Goal: Task Accomplishment & Management: Manage account settings

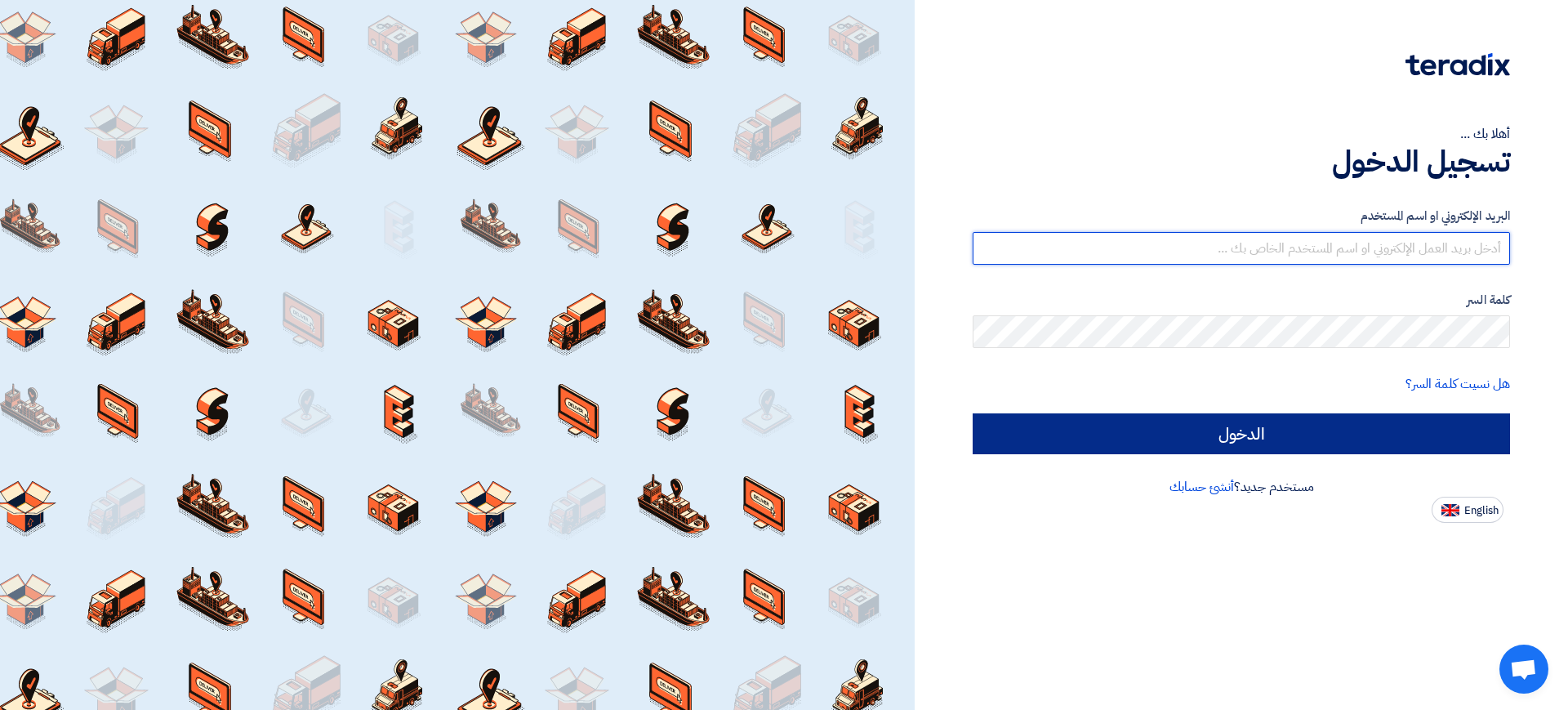
type input "[PERSON_NAME][DOMAIN_NAME][EMAIL_ADDRESS][PERSON_NAME][DOMAIN_NAME]"
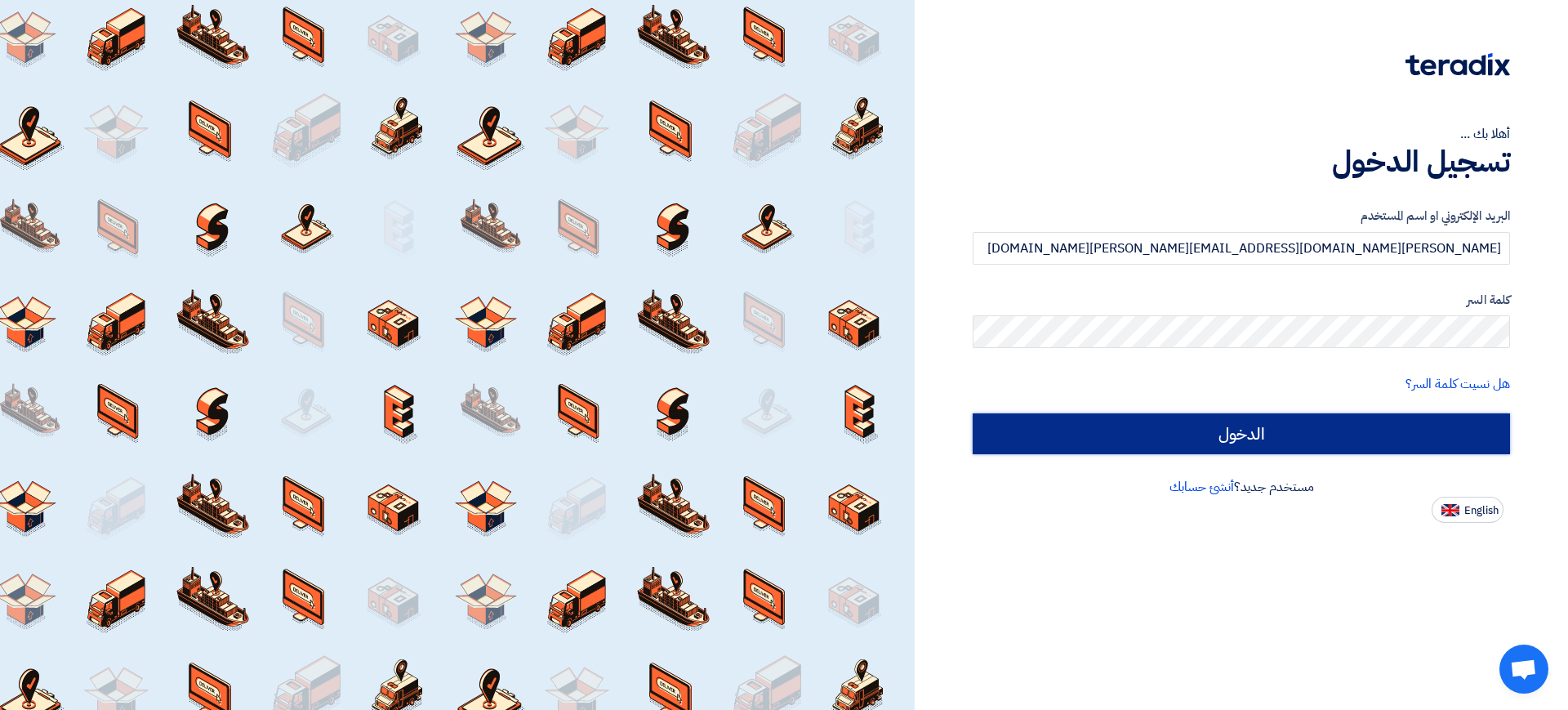
click at [1198, 423] on input "الدخول" at bounding box center [1241, 433] width 537 height 41
type input "Sign in"
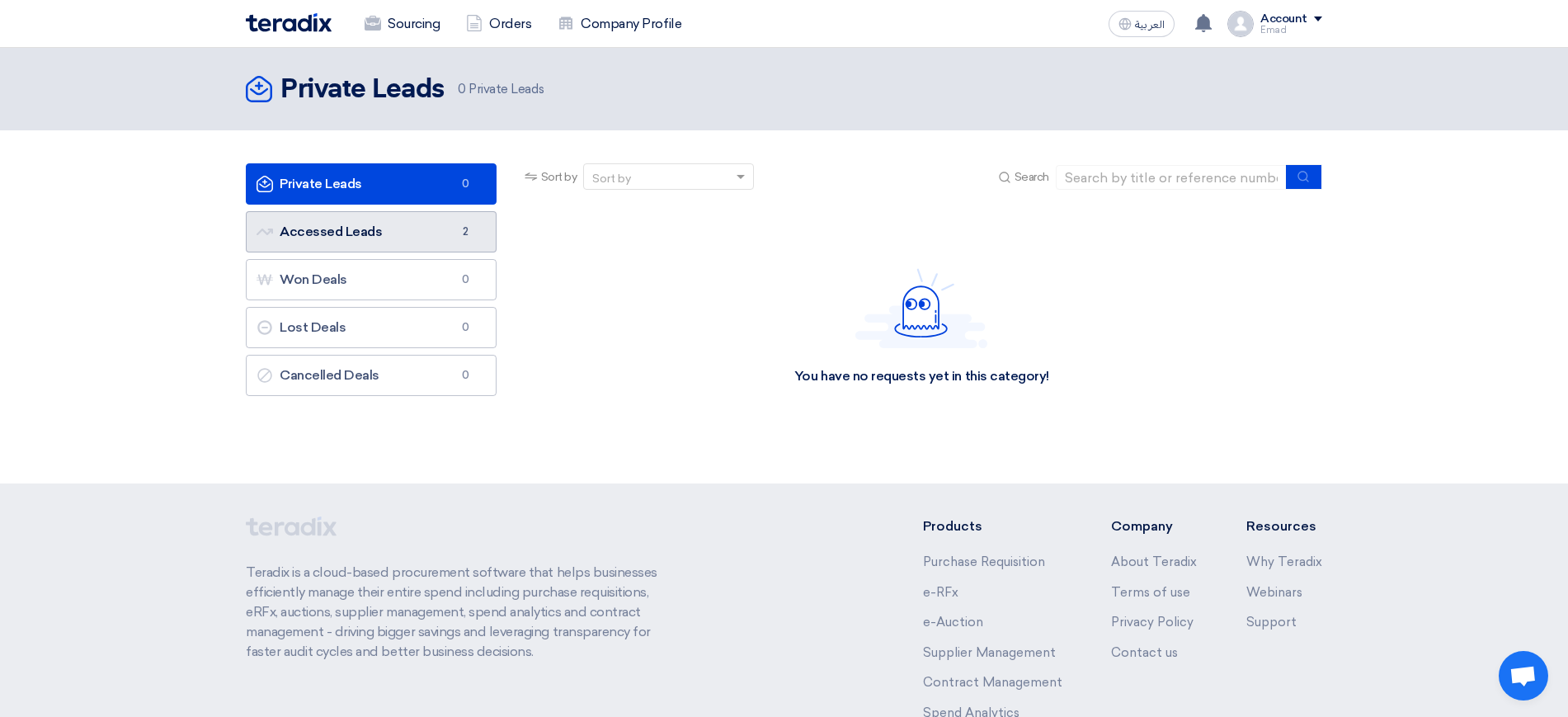
click at [366, 228] on link "Accessed Leads Accessed Leads 2" at bounding box center [371, 232] width 251 height 41
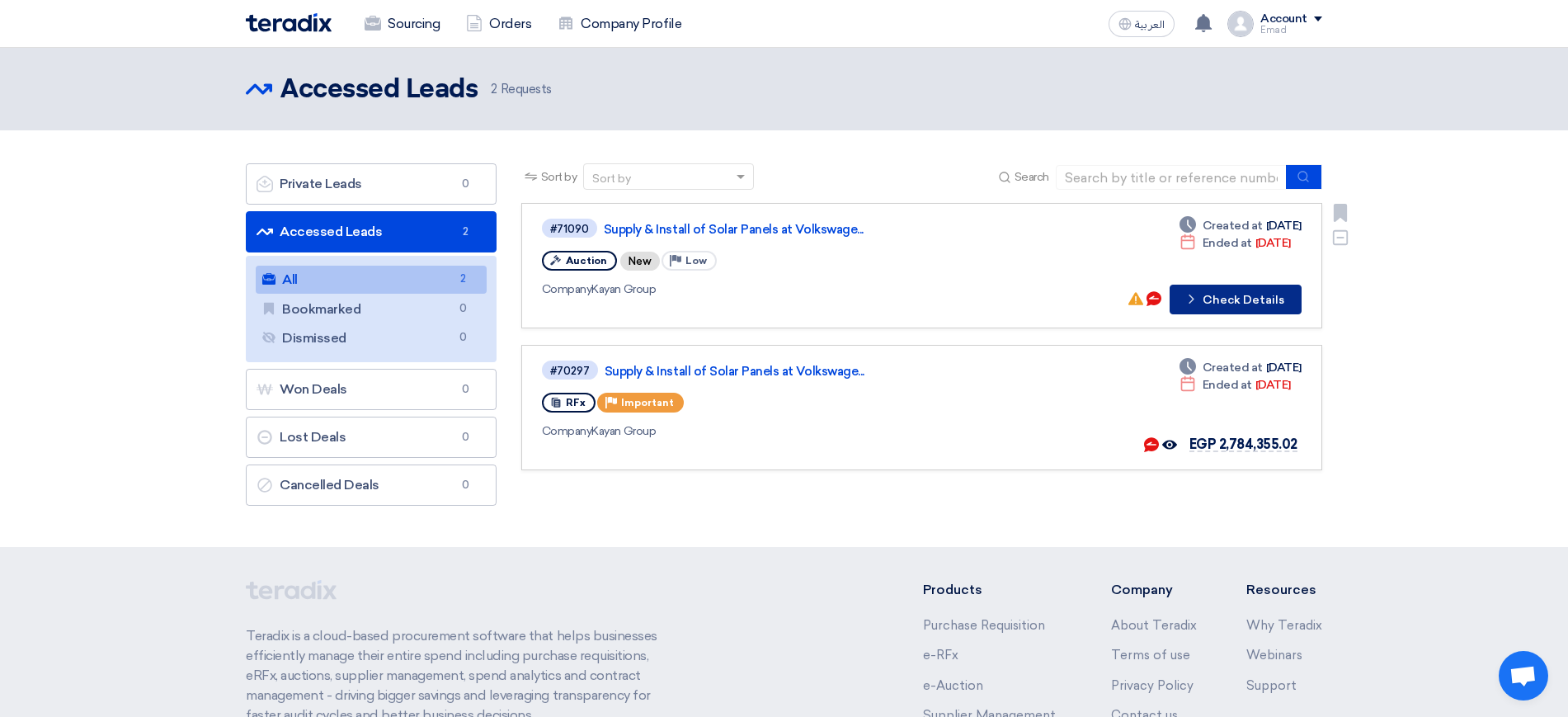
click at [1224, 303] on button "Check details Check Details" at bounding box center [1235, 300] width 132 height 30
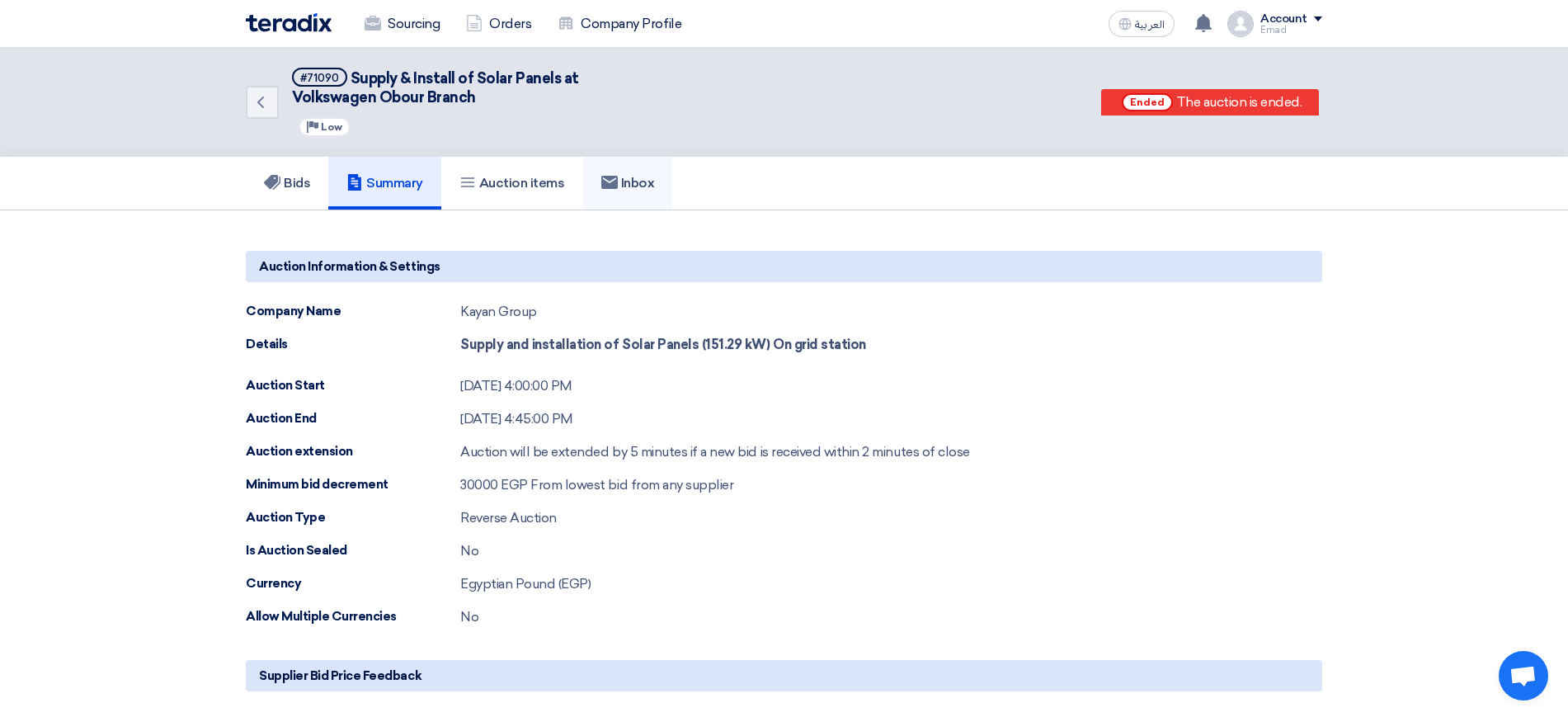
click at [650, 184] on h5 "Inbox" at bounding box center [628, 183] width 53 height 17
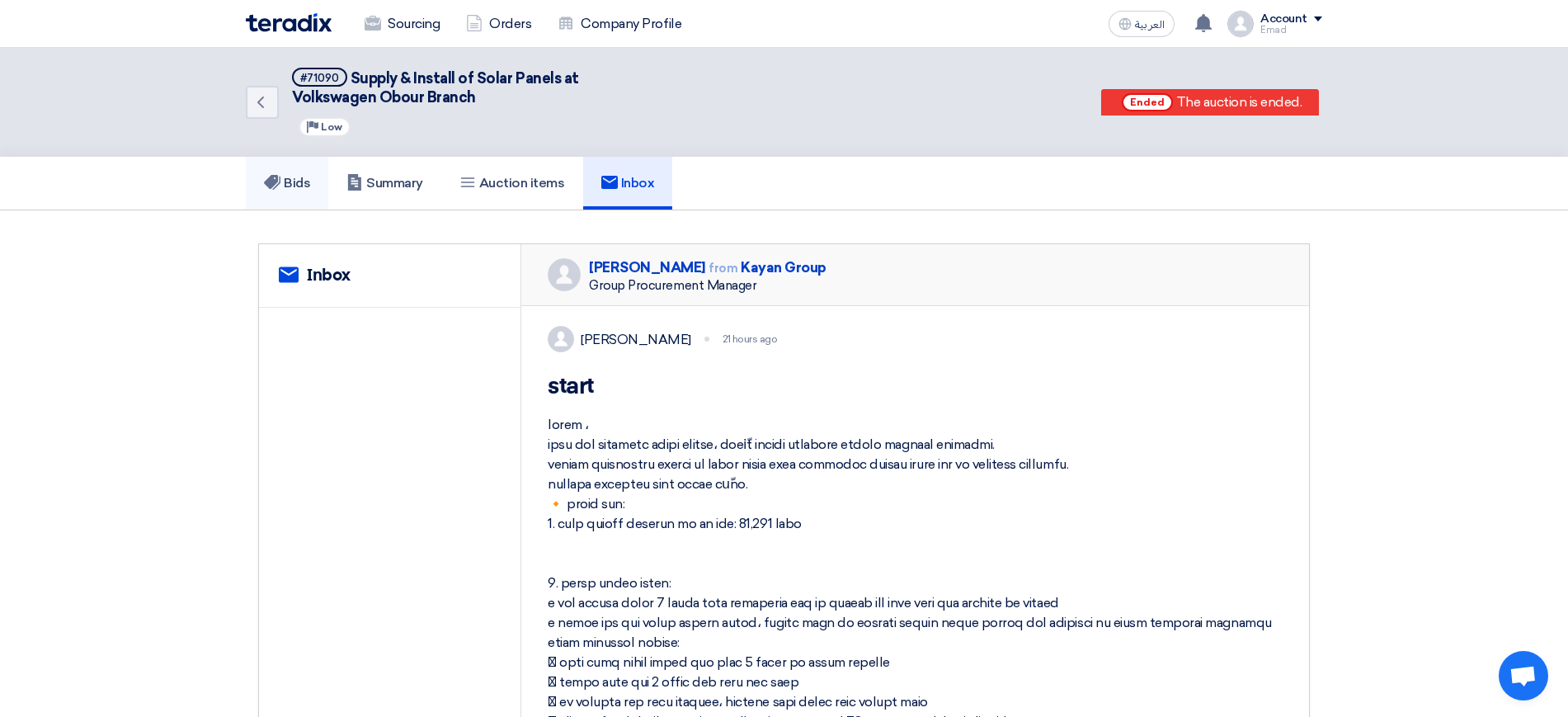
click at [301, 168] on link "Bids" at bounding box center [287, 183] width 82 height 52
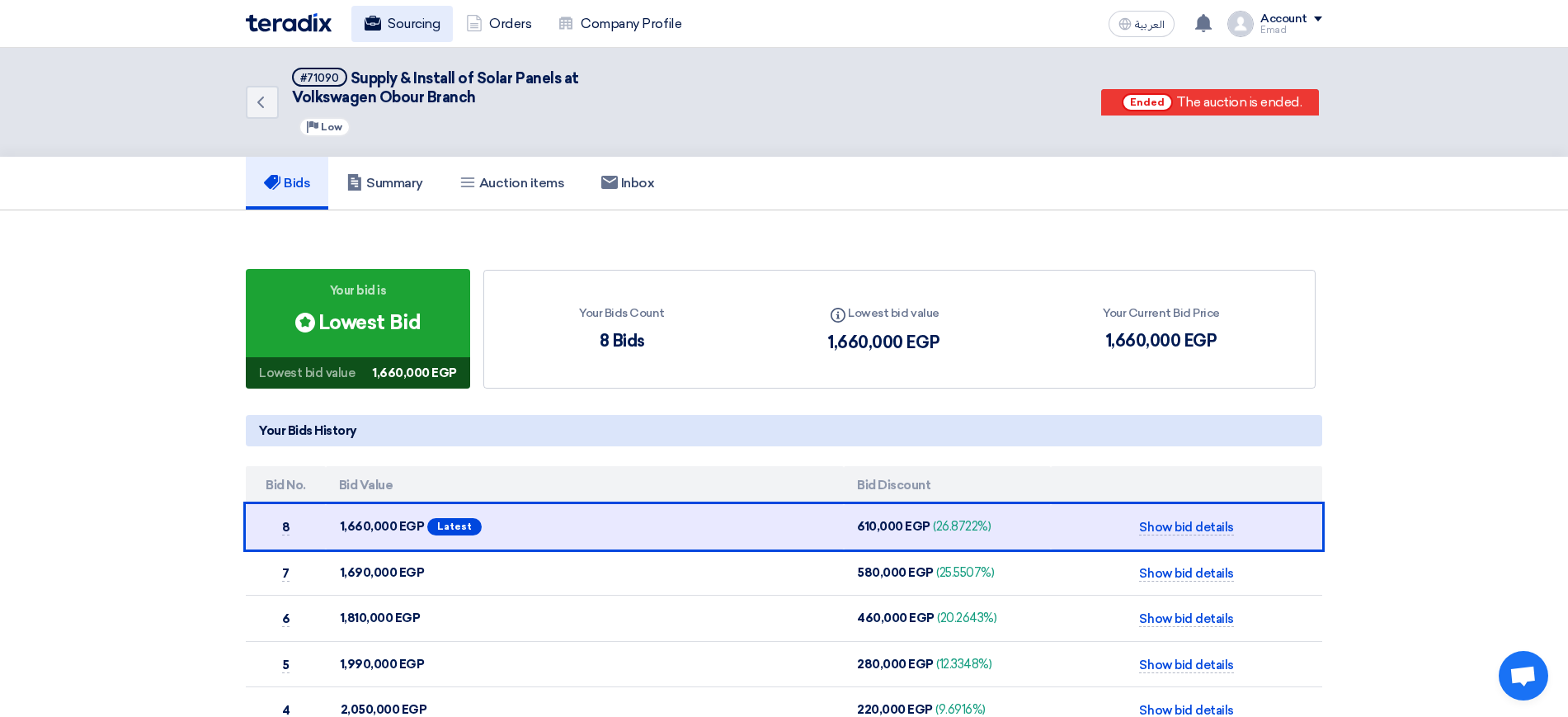
click at [417, 31] on link "Sourcing" at bounding box center [402, 24] width 101 height 37
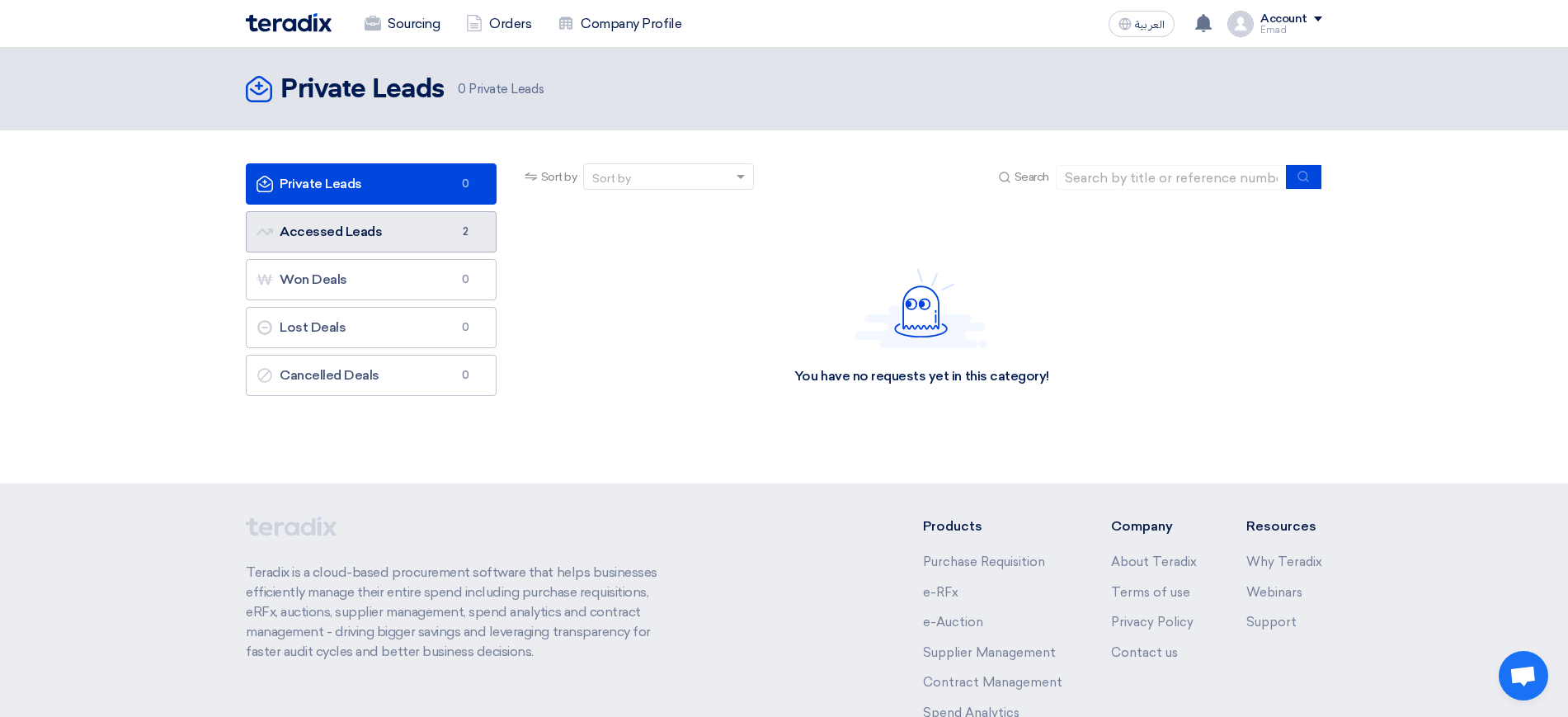
click at [415, 222] on link "Accessed Leads Accessed Leads 2" at bounding box center [371, 232] width 251 height 41
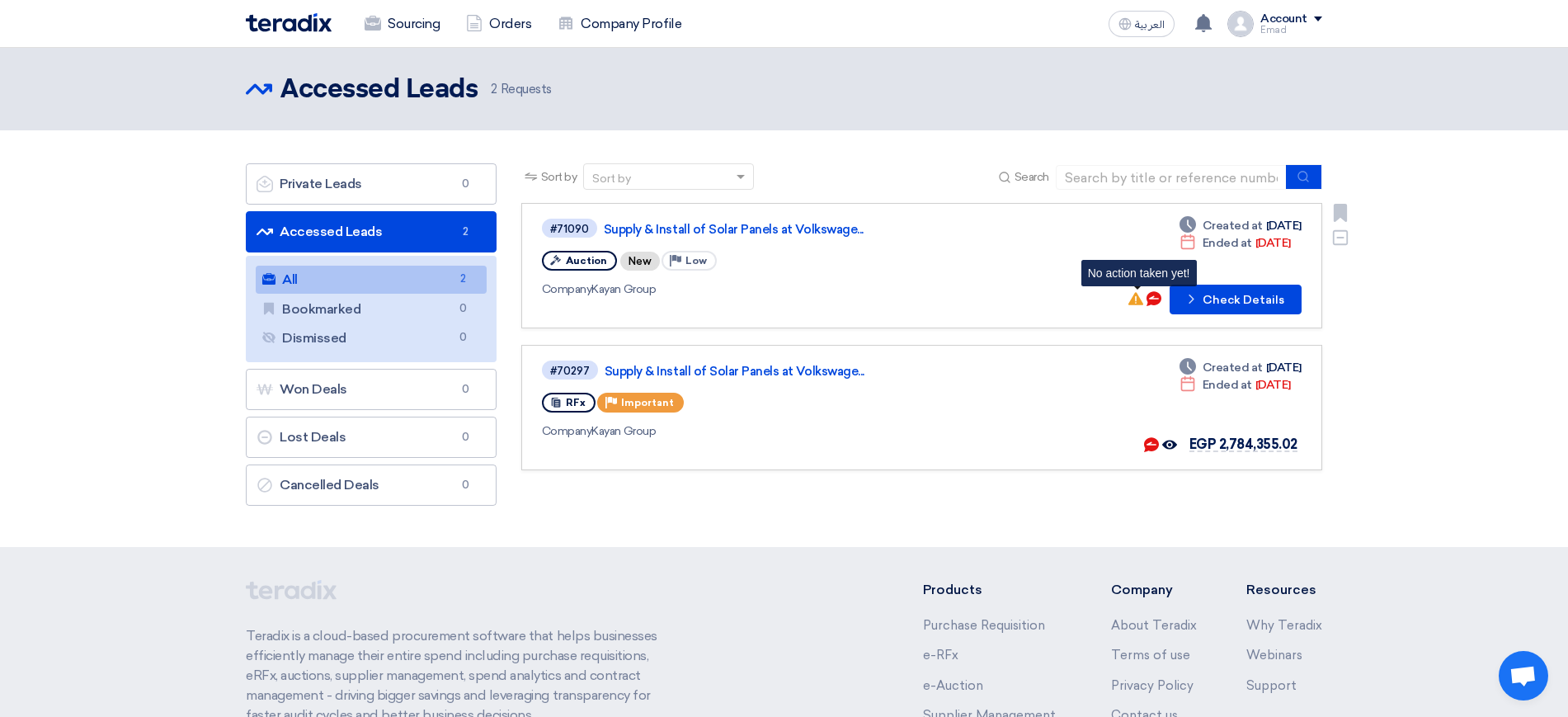
click at [1134, 297] on icon "No action taken yet!" at bounding box center [1135, 298] width 15 height 15
click at [1162, 301] on use at bounding box center [1154, 298] width 15 height 15
click at [1198, 293] on icon "Check details" at bounding box center [1191, 299] width 16 height 16
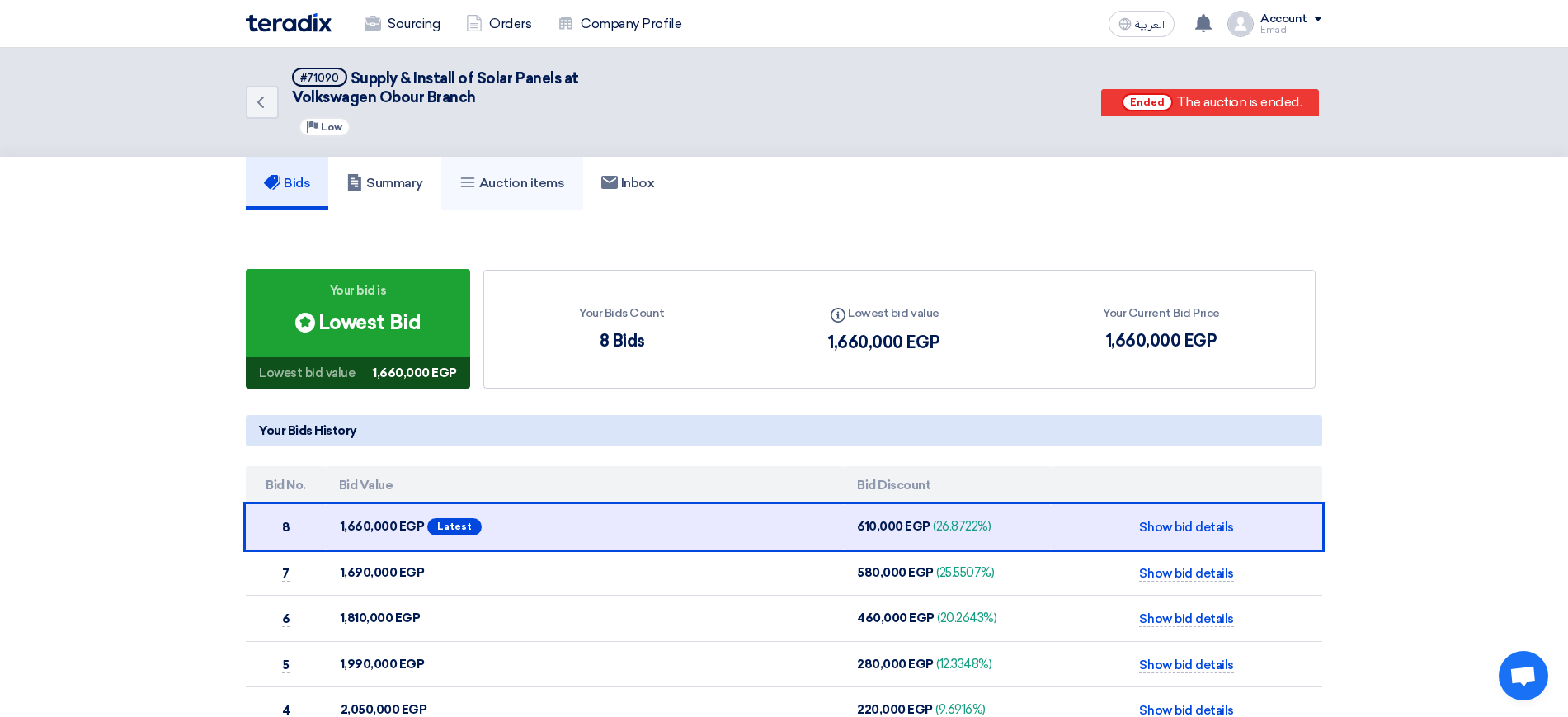
click at [499, 184] on h5 "Auction items" at bounding box center [512, 183] width 106 height 17
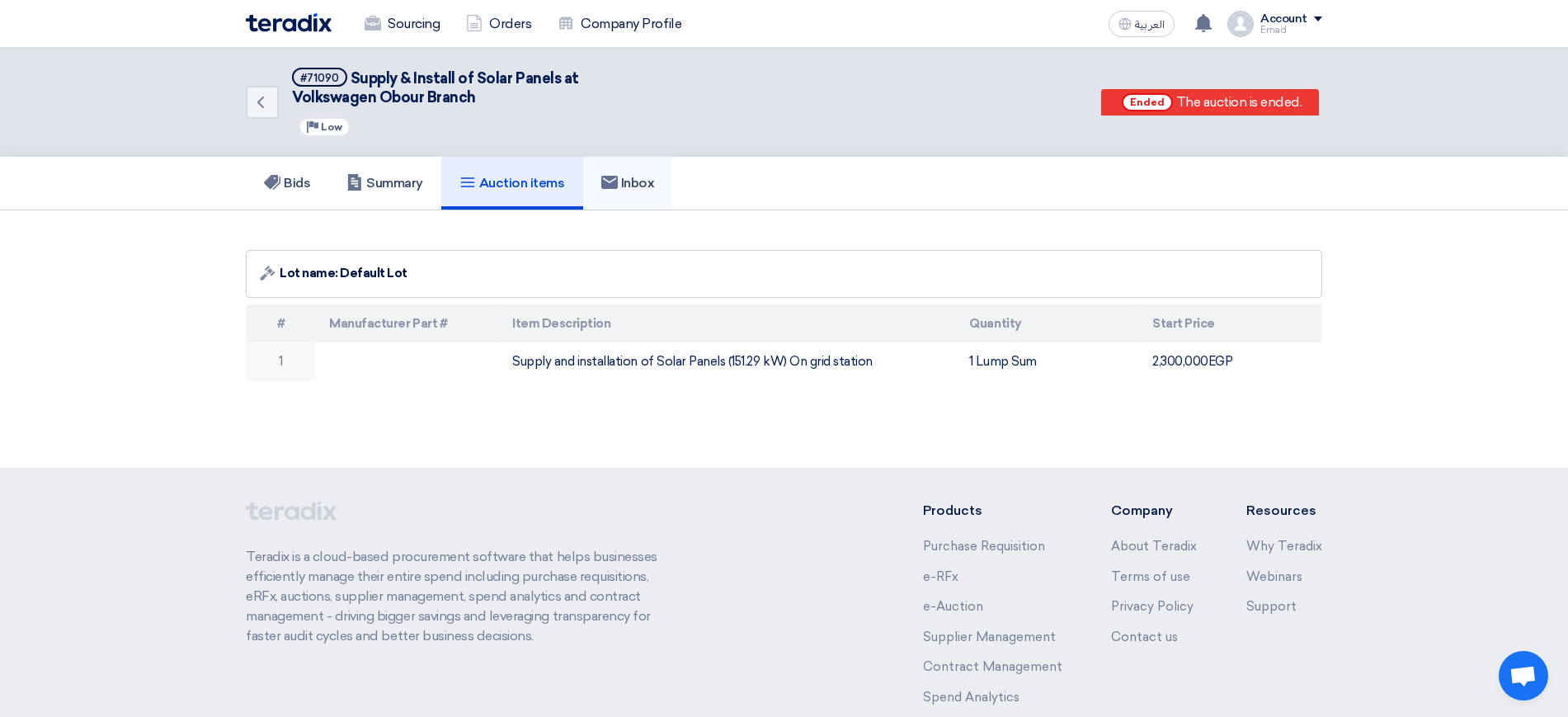
click at [663, 170] on link "Inbox" at bounding box center [628, 183] width 90 height 52
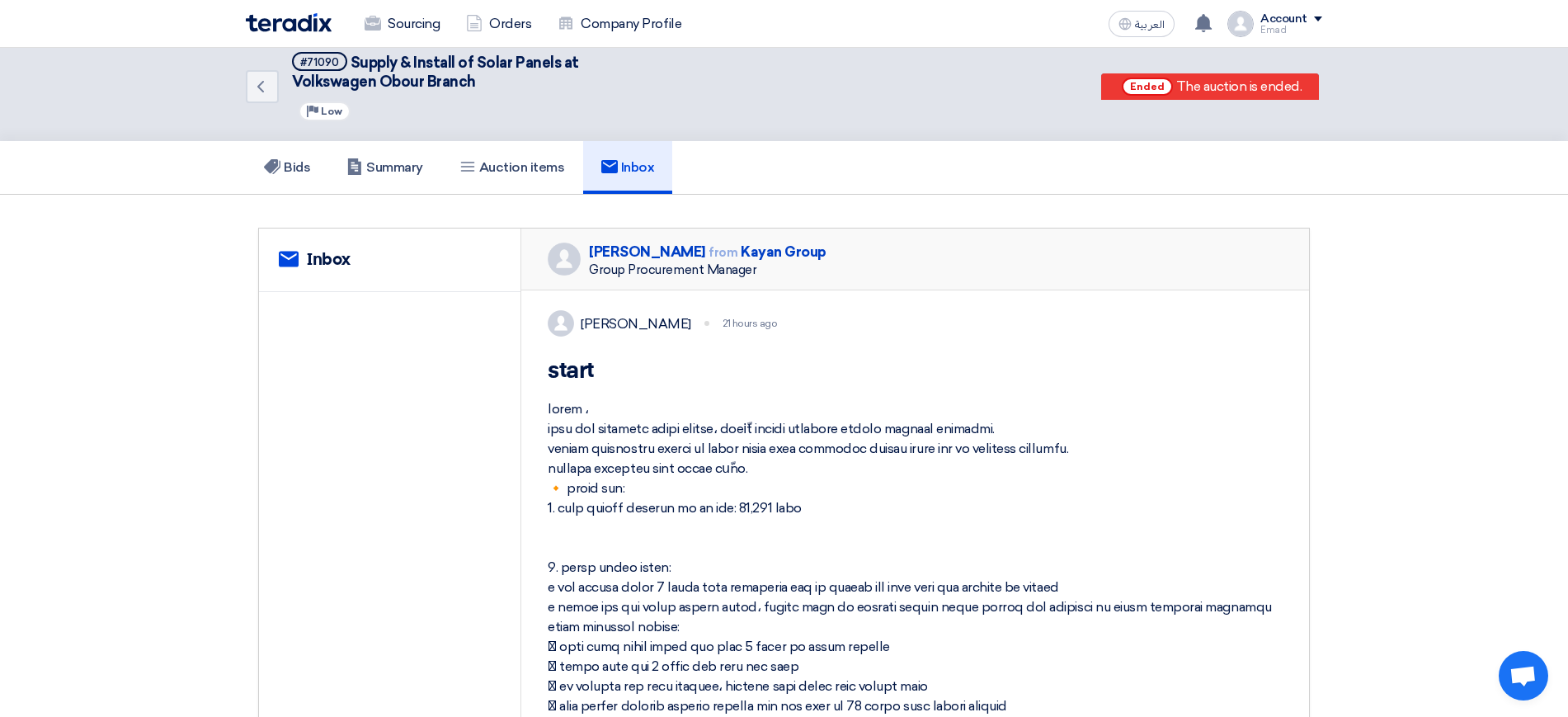
scroll to position [9, 0]
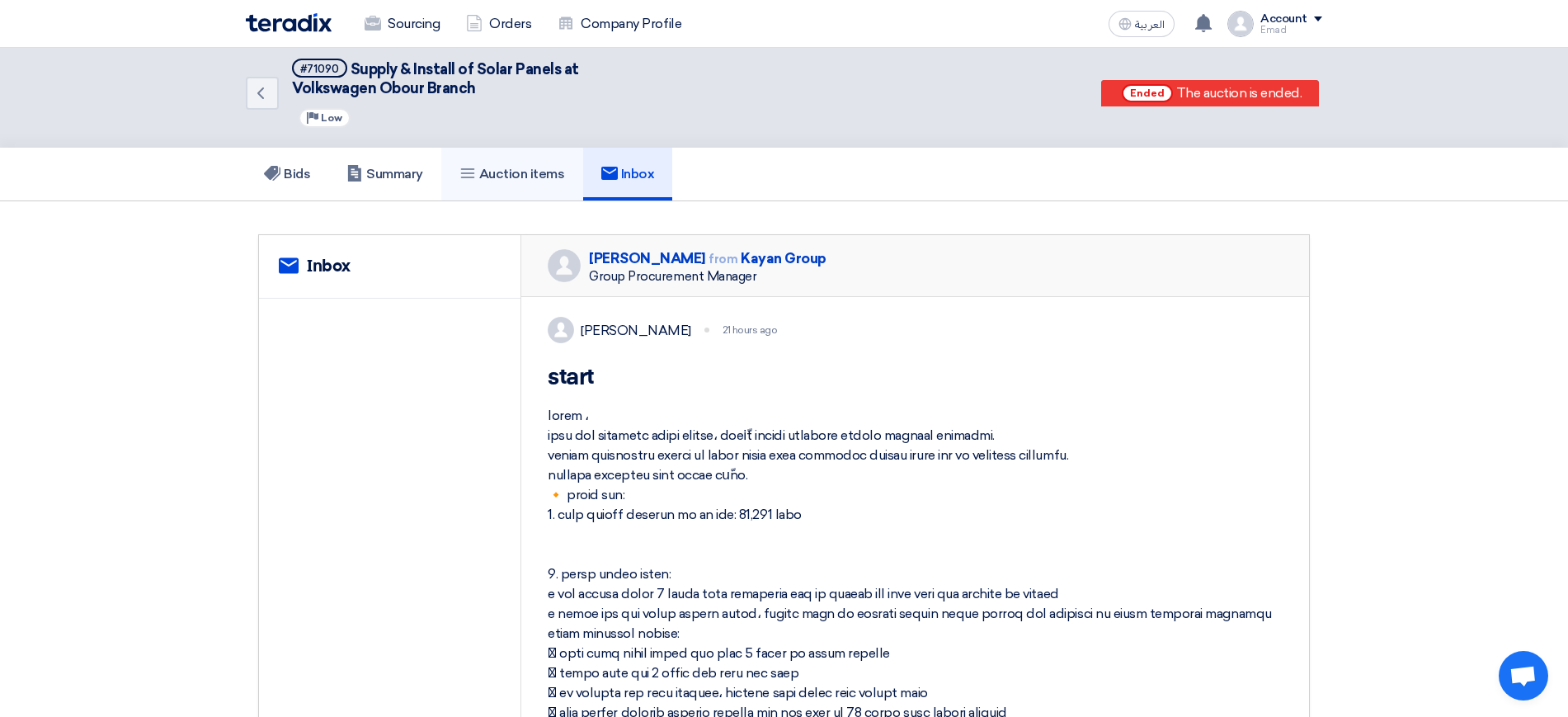
click at [542, 171] on h5 "Auction items" at bounding box center [512, 174] width 106 height 17
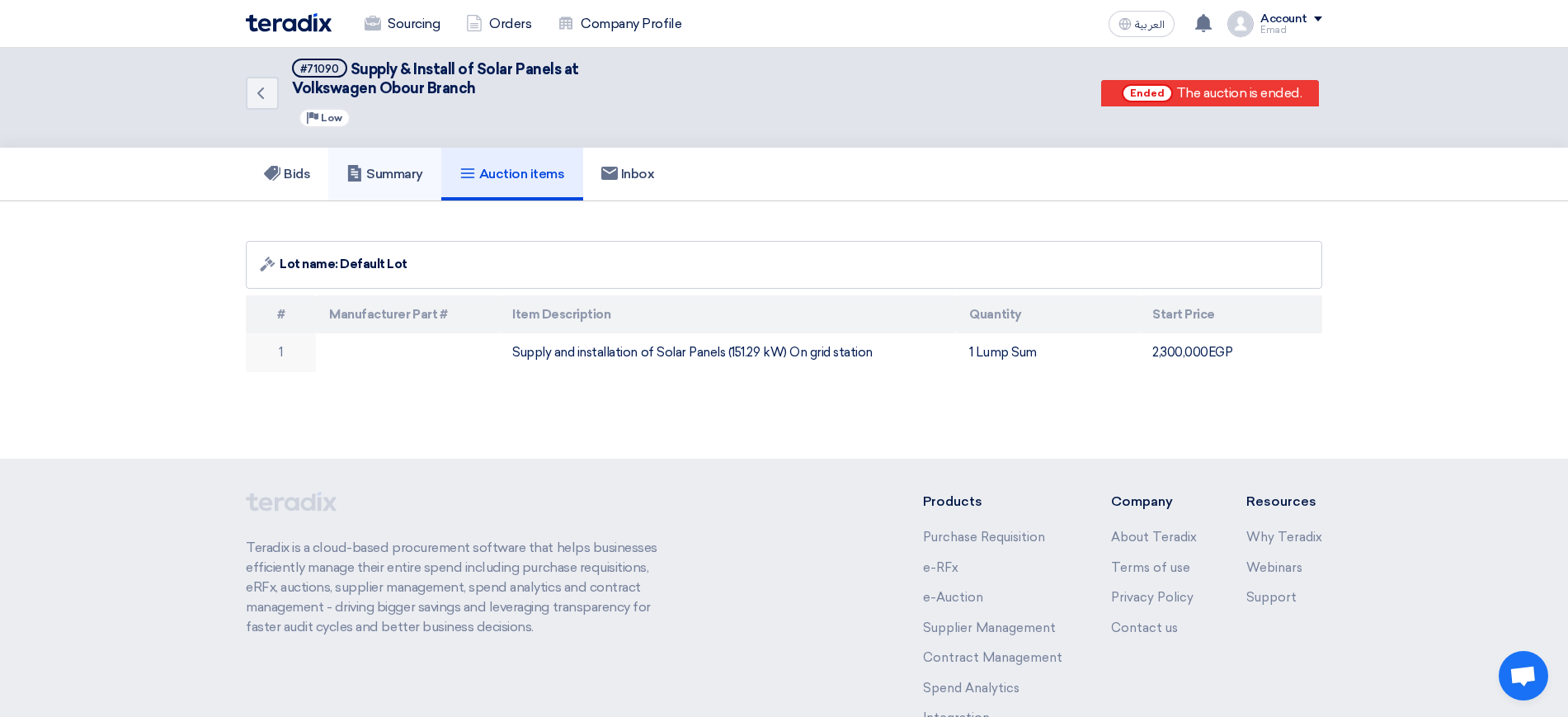
click at [358, 165] on use at bounding box center [354, 173] width 13 height 17
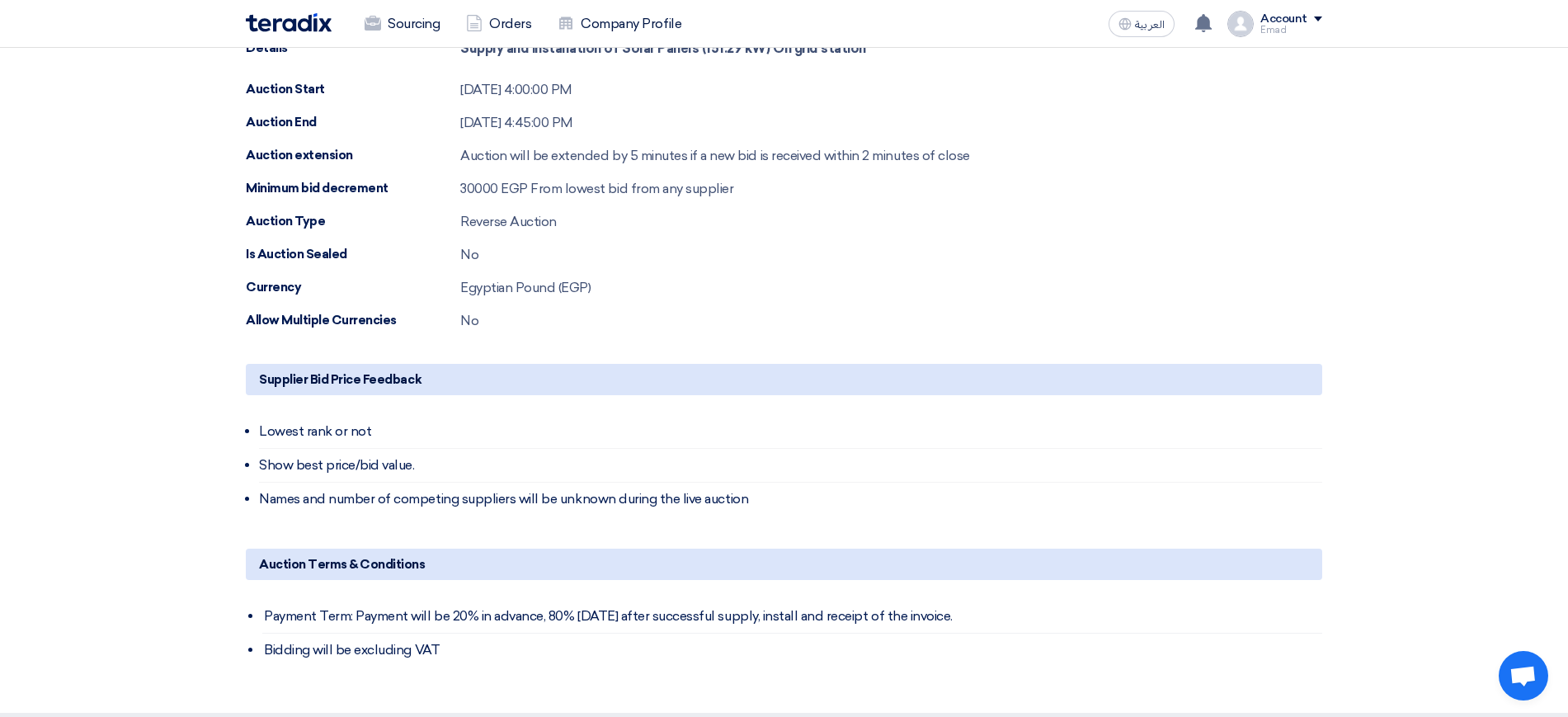
scroll to position [0, 0]
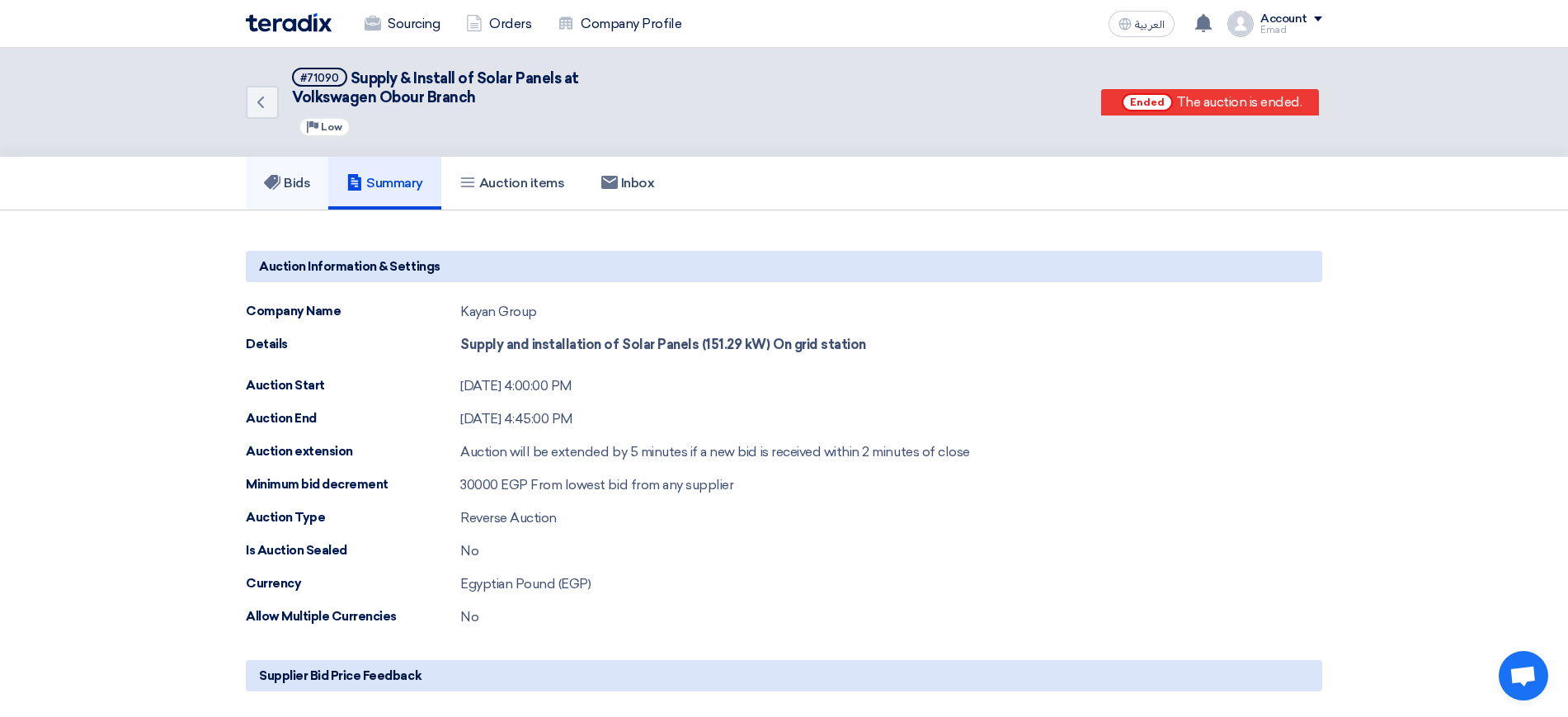
click at [288, 172] on link "Bids" at bounding box center [287, 183] width 82 height 52
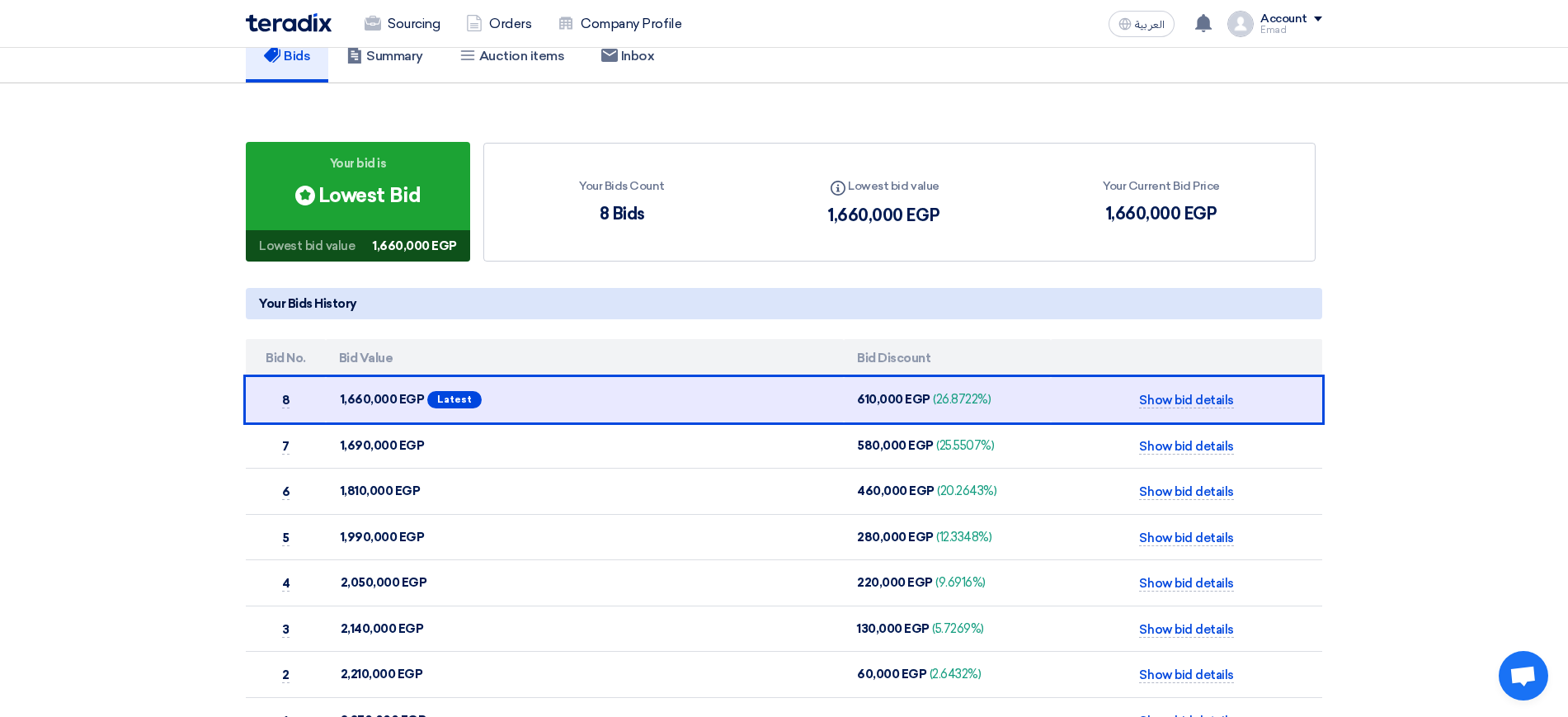
scroll to position [58, 0]
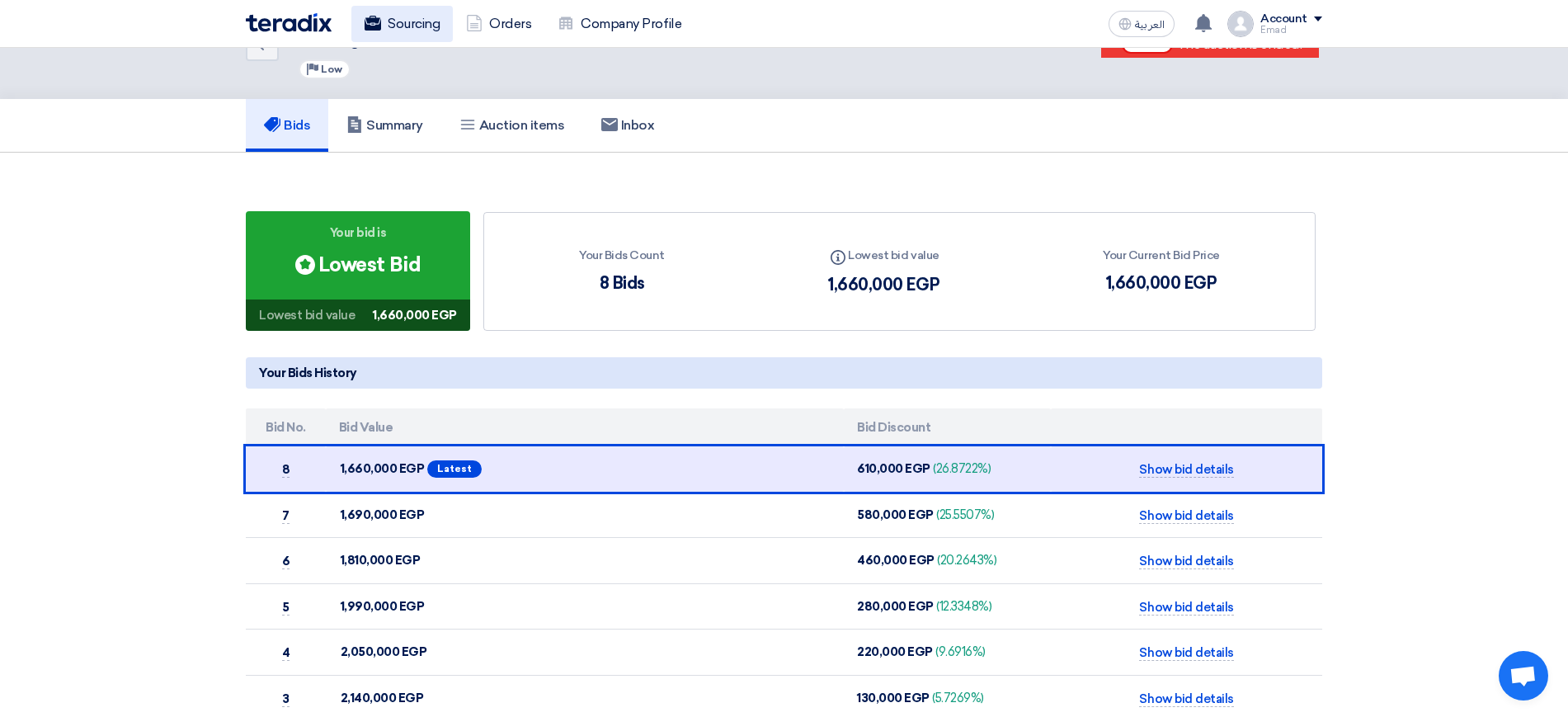
click at [399, 32] on link "Sourcing" at bounding box center [402, 24] width 101 height 37
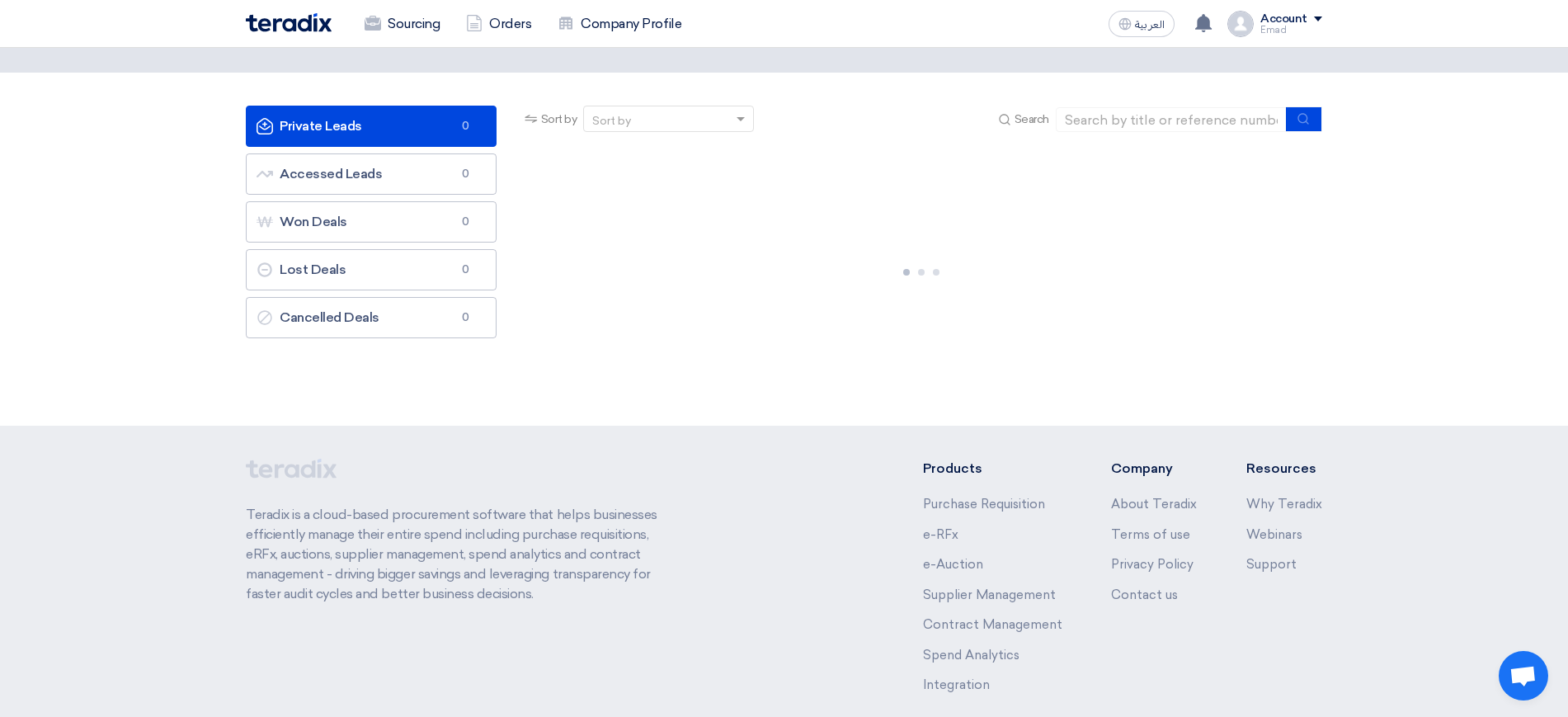
scroll to position [0, 0]
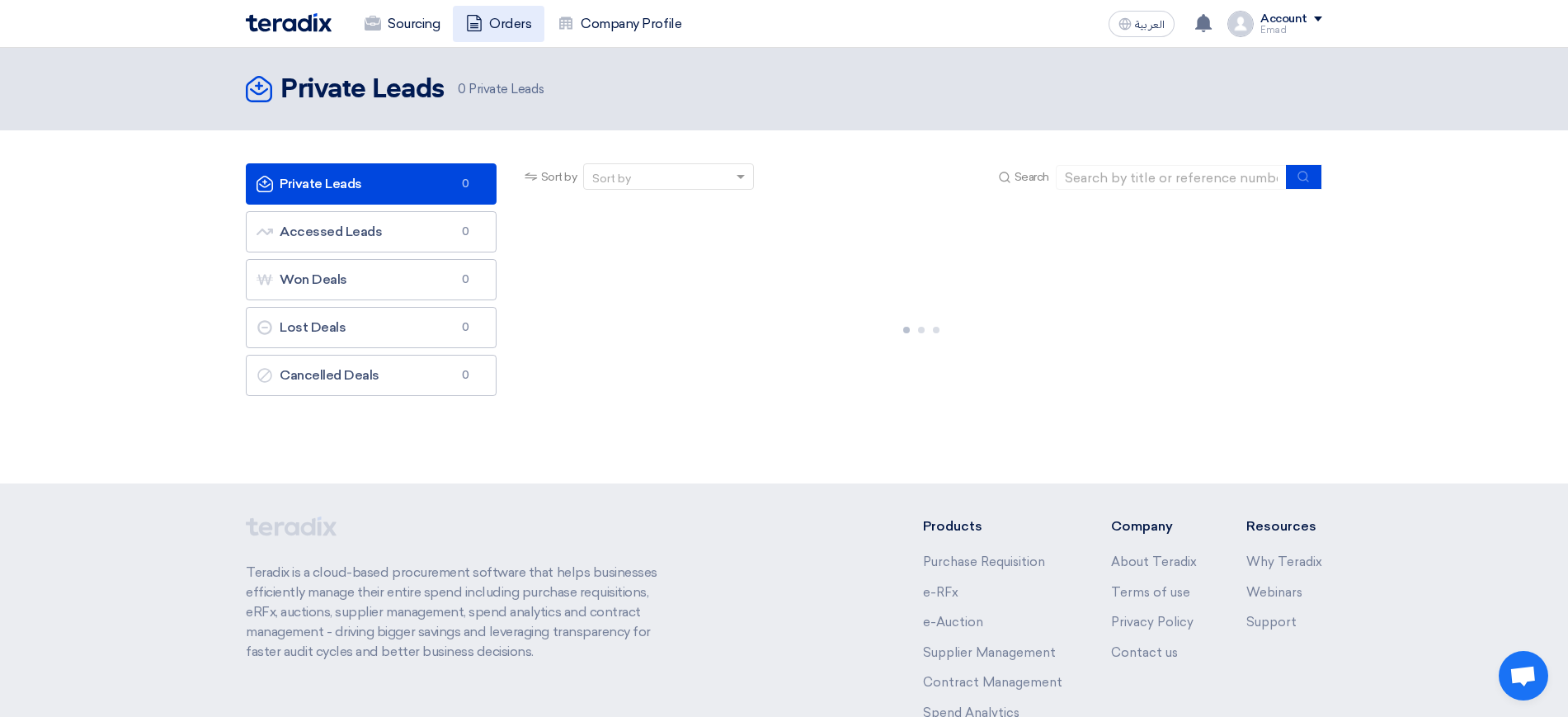
click at [521, 25] on link "Orders" at bounding box center [498, 24] width 92 height 37
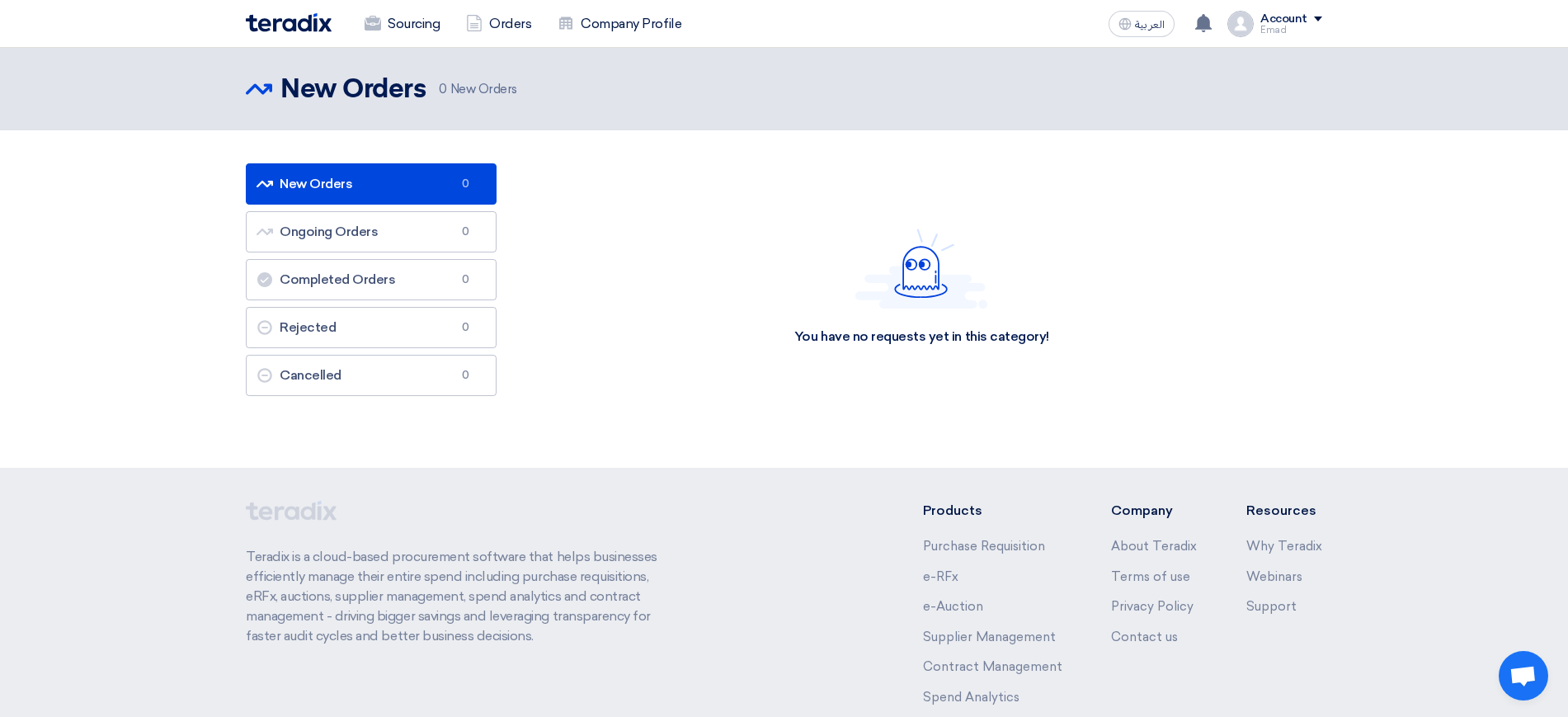
click at [607, 42] on div "Sourcing Orders Company Profile العربية ع You received a new message from Kayan…" at bounding box center [784, 24] width 1101 height 47
click at [422, 29] on link "Sourcing" at bounding box center [402, 24] width 101 height 37
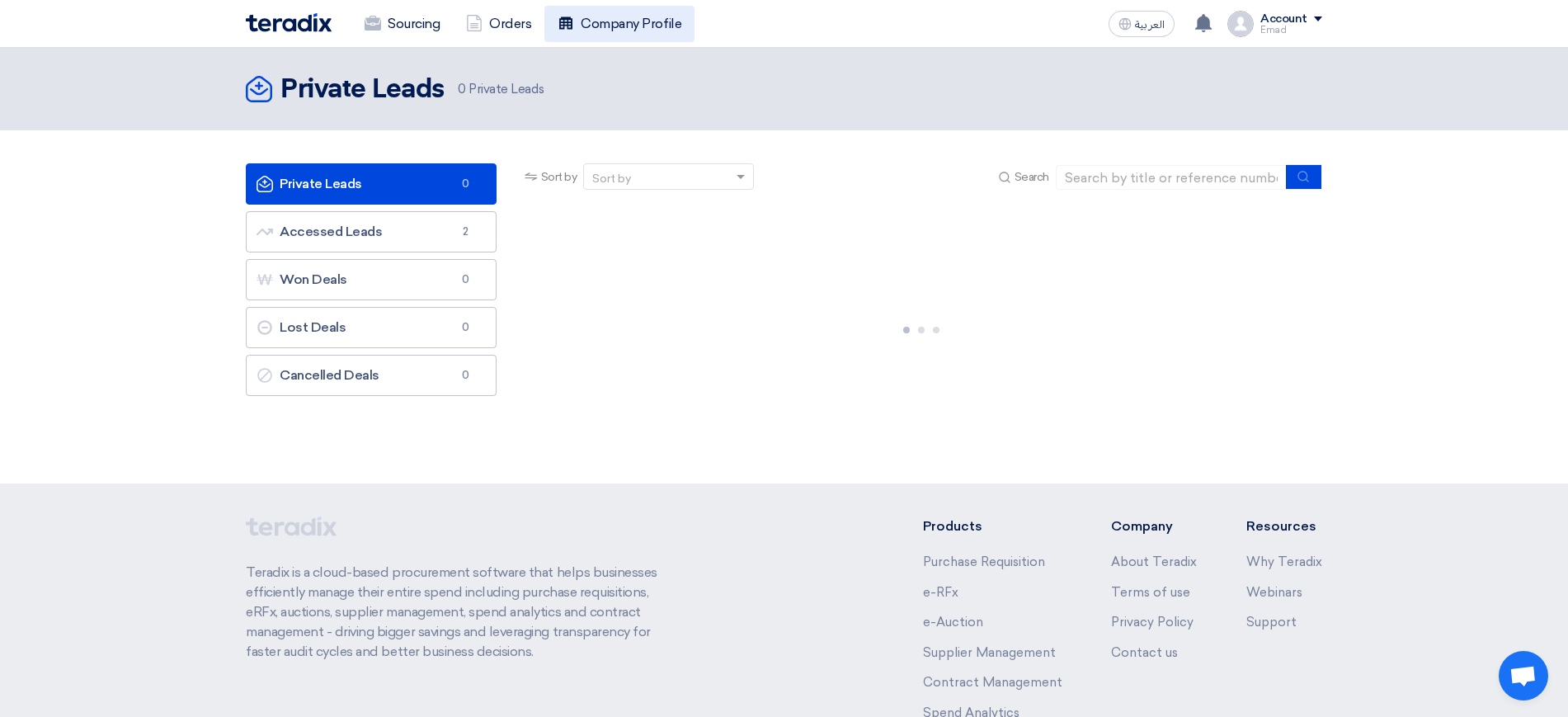
click at [631, 31] on link "Company Profile" at bounding box center [620, 24] width 150 height 37
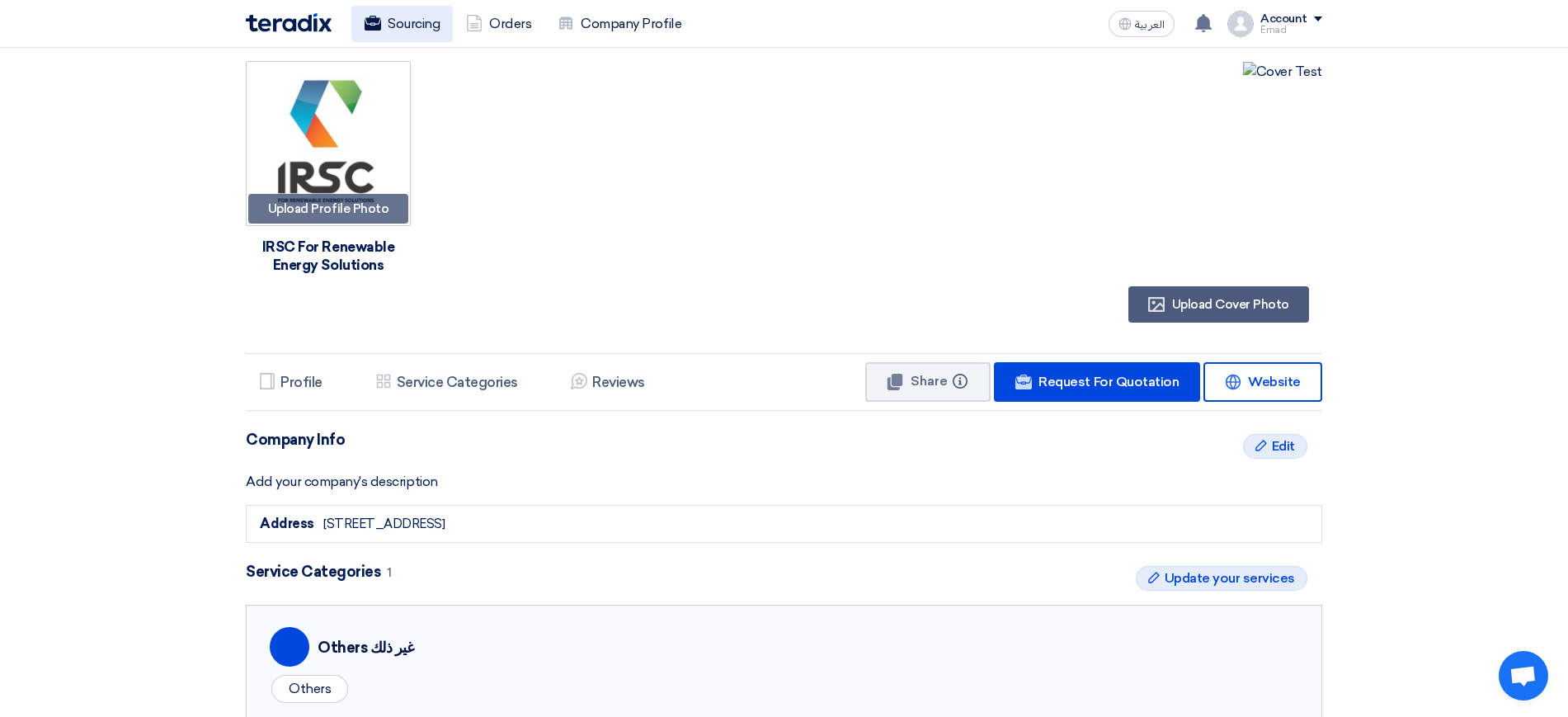
click at [440, 6] on link "Sourcing" at bounding box center [402, 24] width 101 height 37
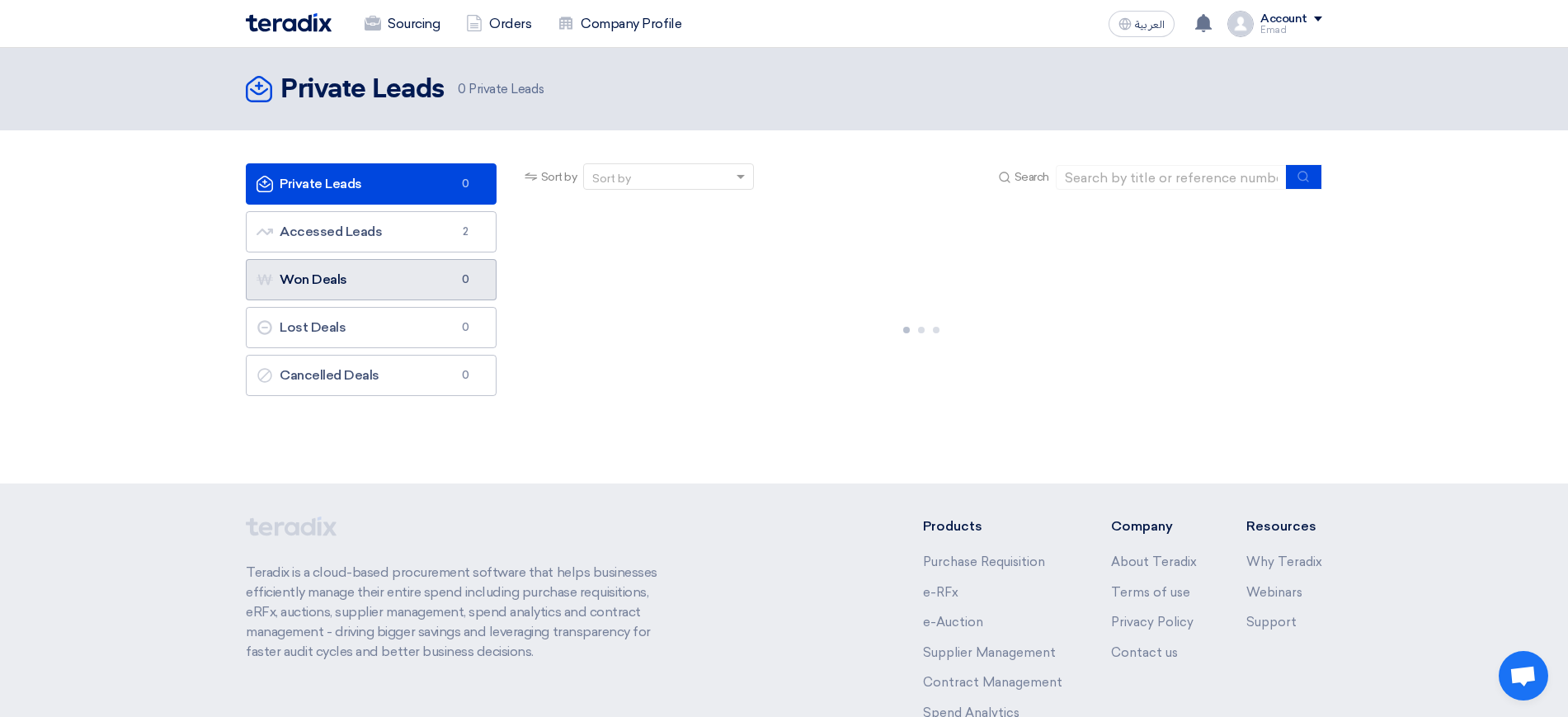
click at [387, 272] on link "Won Deals Won Deals 0" at bounding box center [371, 279] width 251 height 41
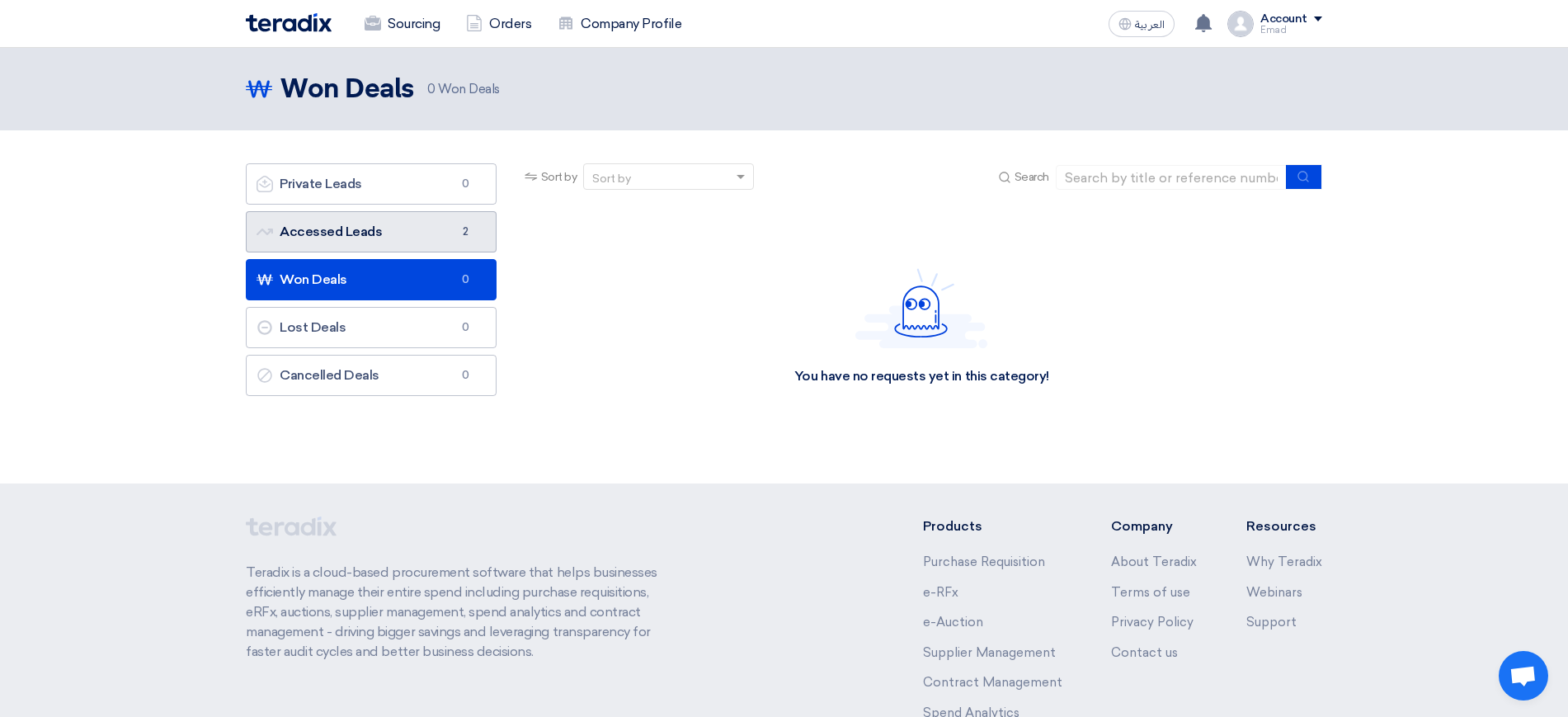
click at [393, 233] on link "Accessed Leads Accessed Leads 2" at bounding box center [371, 232] width 251 height 41
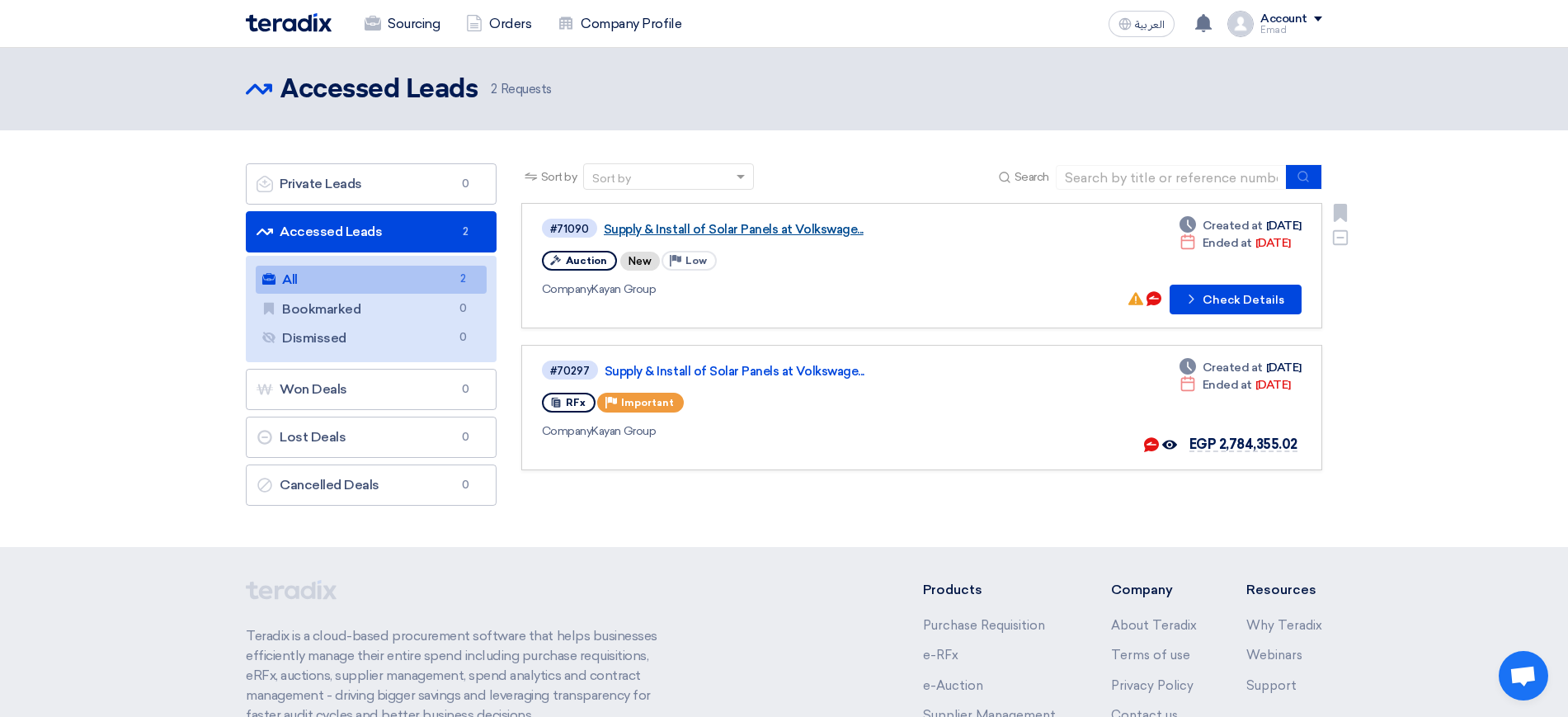
click at [709, 226] on link "Supply & Install of Solar Panels at Volkswage..." at bounding box center [810, 229] width 413 height 15
